Goal: Task Accomplishment & Management: Complete application form

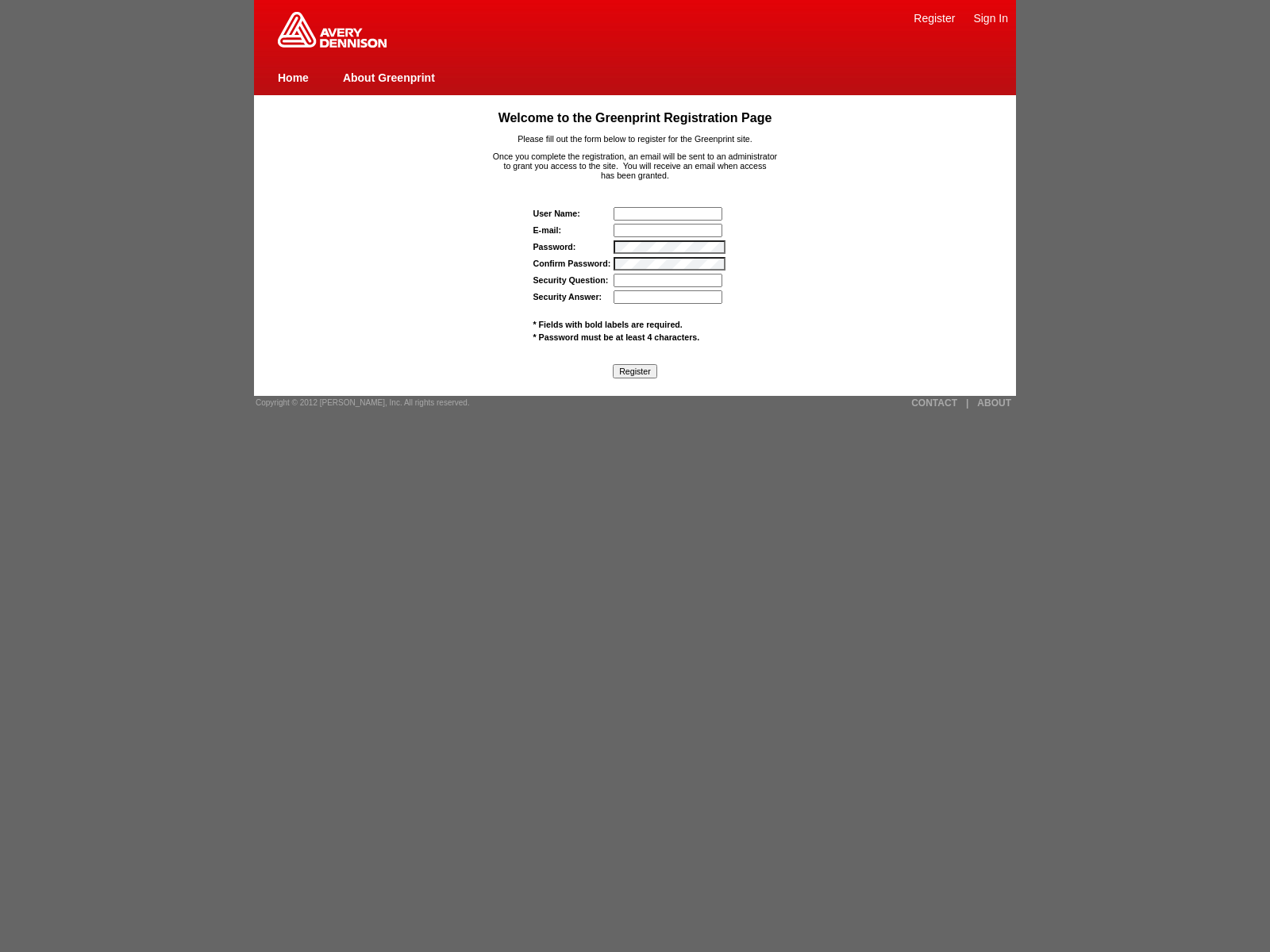
click at [669, 297] on input "Security Answer:" at bounding box center [667, 297] width 109 height 14
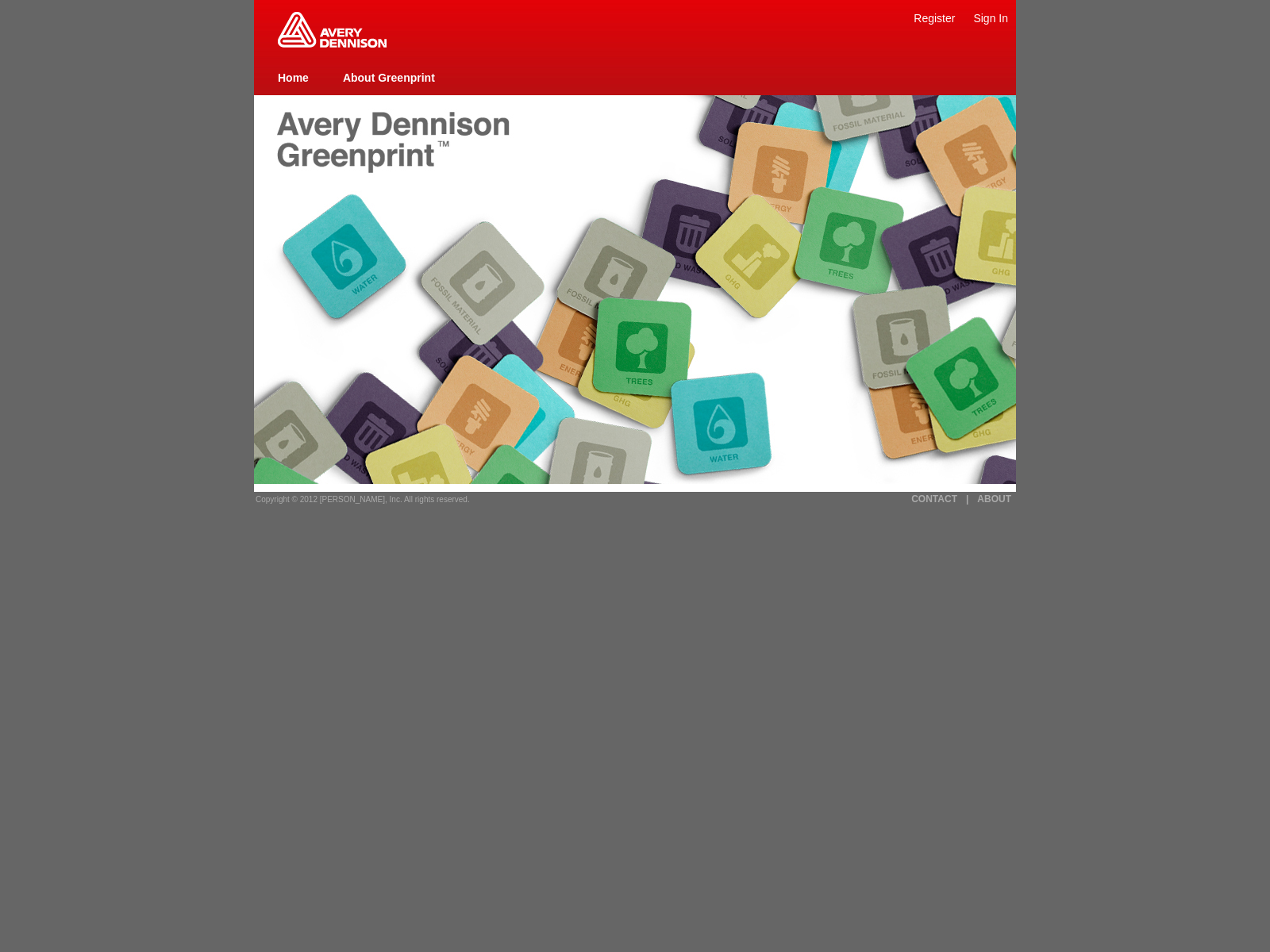
click at [990, 17] on link "Sign In" at bounding box center [990, 18] width 35 height 13
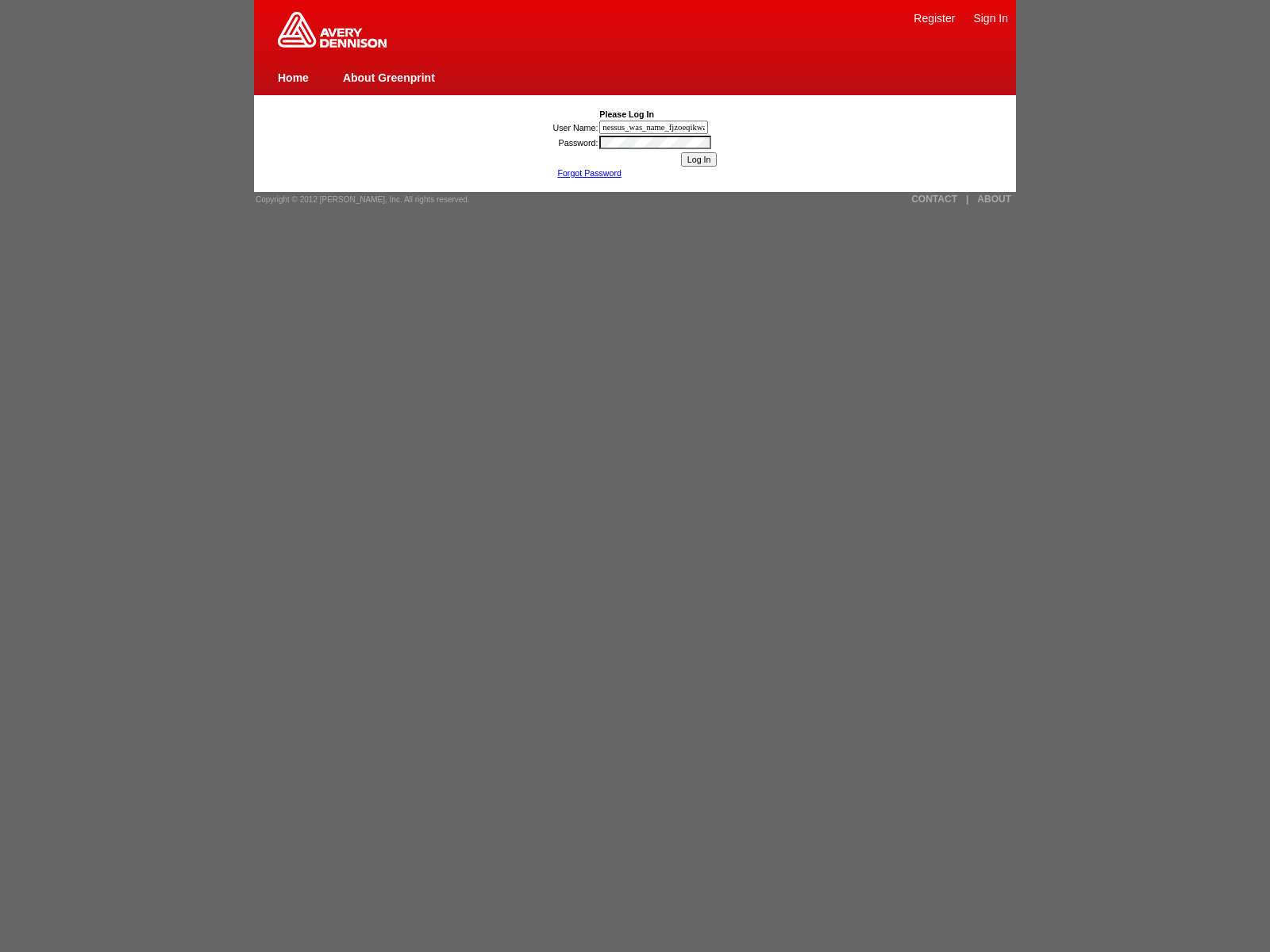
type input "nessus_was_name_fjzoeqikwas_pja3zxwj00rt"
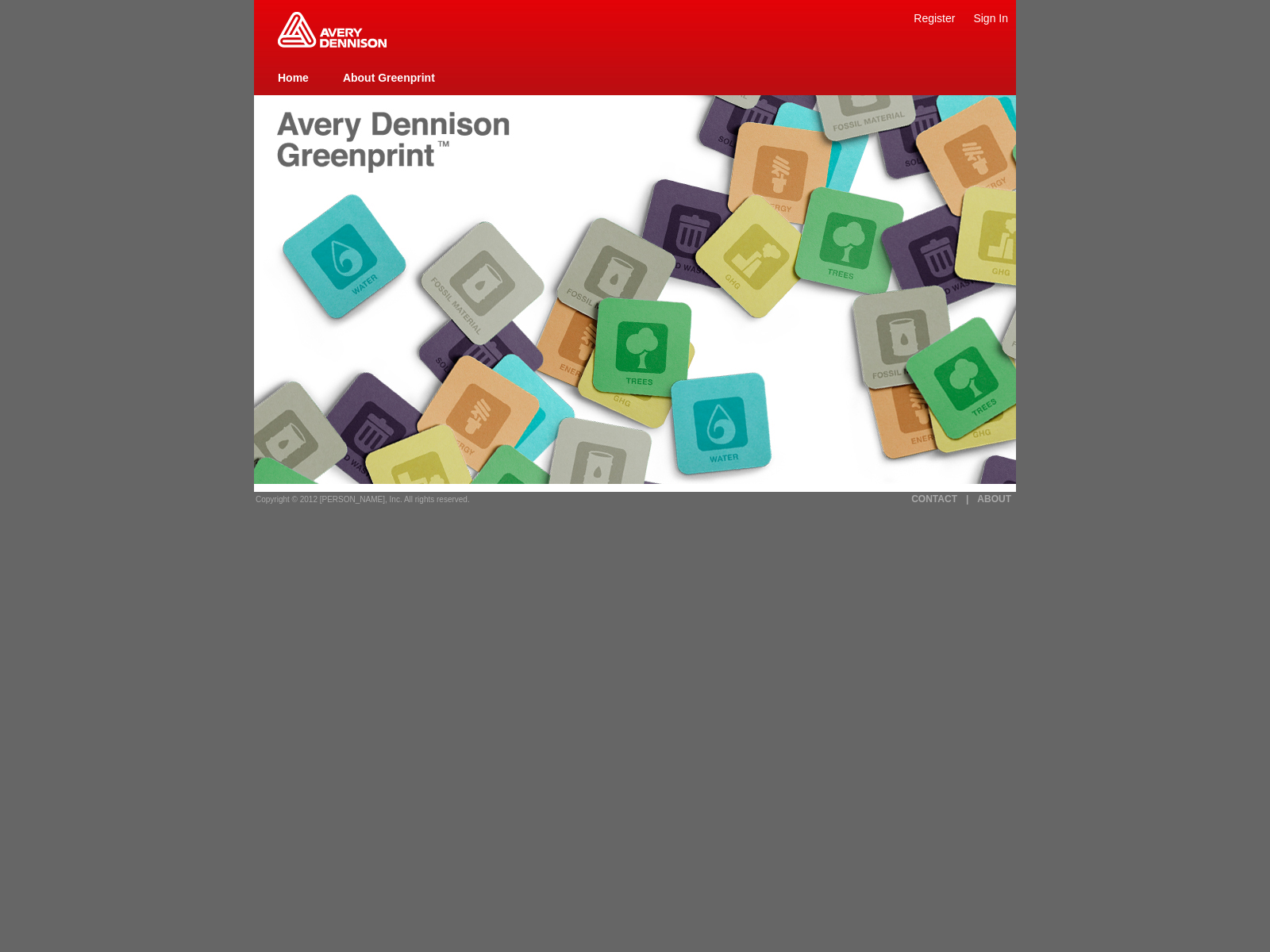
click at [934, 17] on link "Register" at bounding box center [934, 18] width 41 height 13
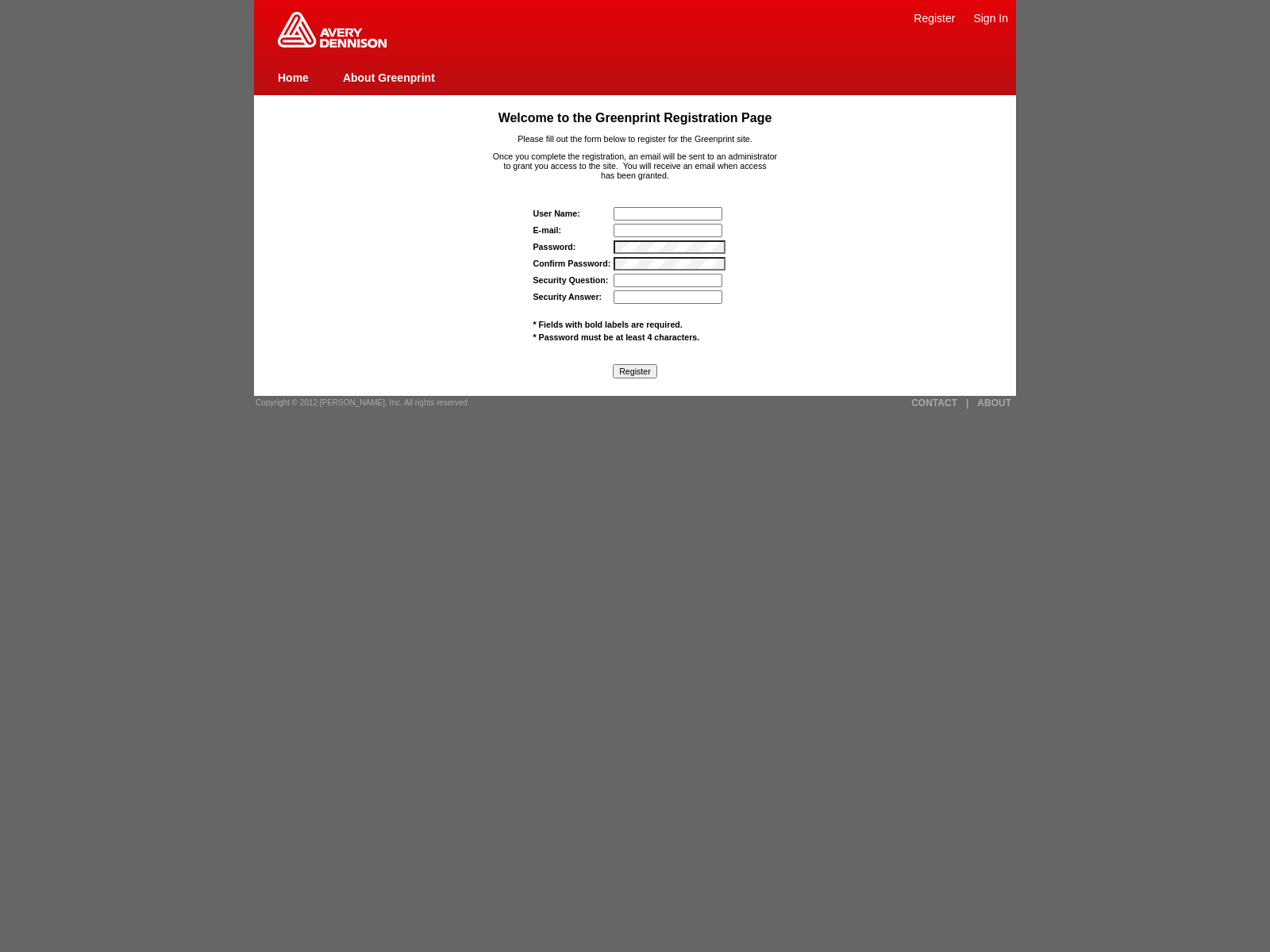
click at [293, 77] on link "Home" at bounding box center [293, 78] width 31 height 13
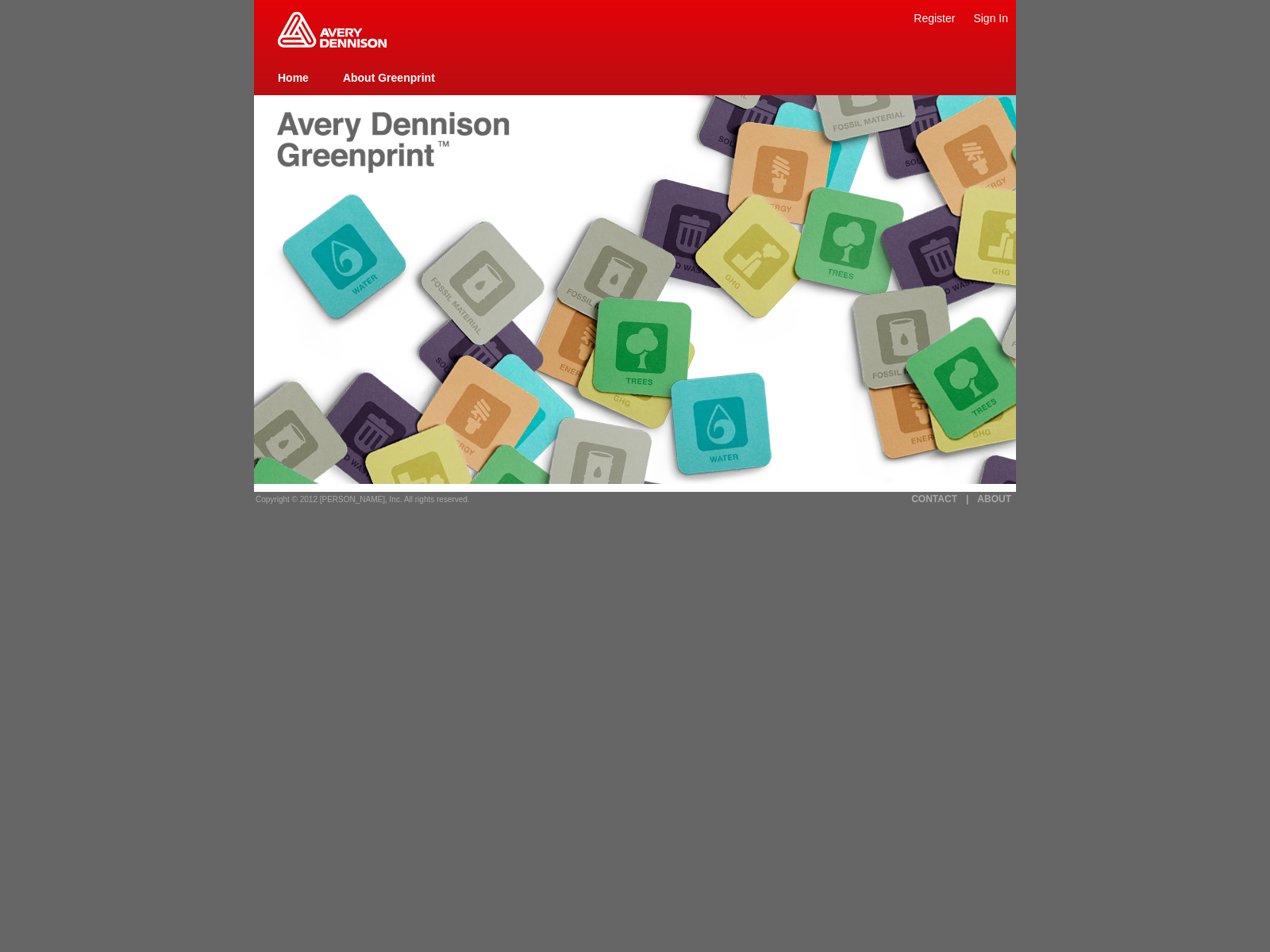
click at [934, 17] on link "Register" at bounding box center [934, 18] width 41 height 13
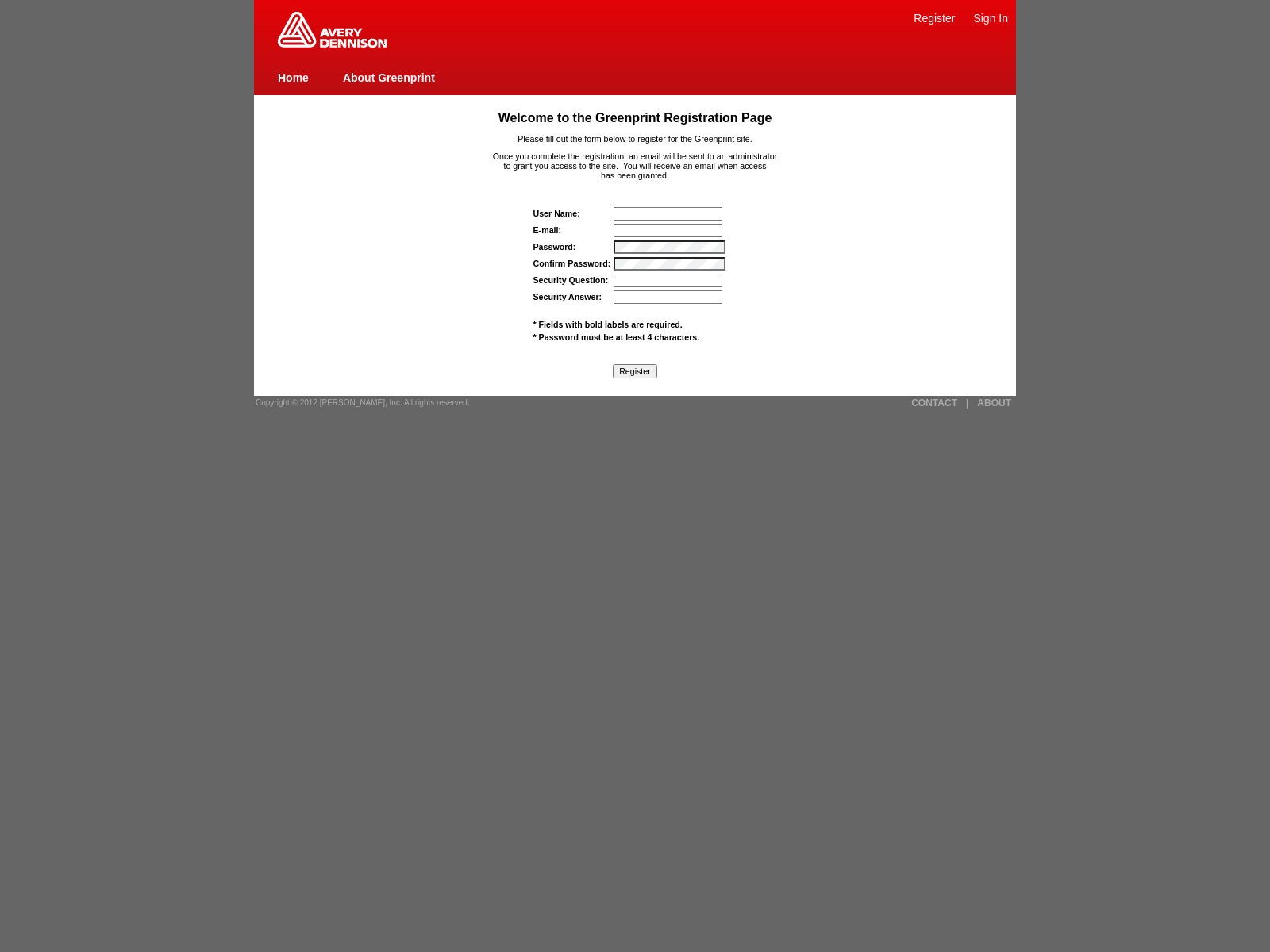
click at [607, 324] on span "* Fields with bold labels are required." at bounding box center [607, 325] width 149 height 10
